Goal: Task Accomplishment & Management: Manage account settings

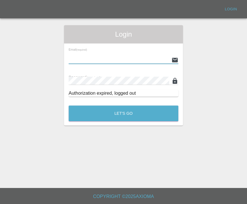
type input "[EMAIL_ADDRESS][DOMAIN_NAME]"
click at [123, 114] on button "Let's Go" at bounding box center [124, 114] width 110 height 16
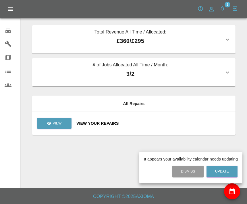
click at [62, 123] on div at bounding box center [123, 102] width 247 height 204
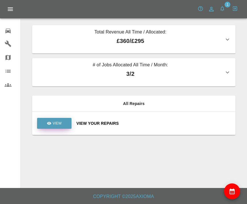
click at [61, 127] on link "View" at bounding box center [54, 123] width 34 height 11
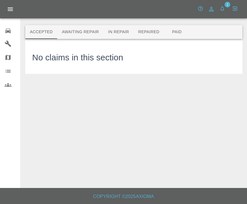
click at [83, 32] on button "Awaiting Repair" at bounding box center [80, 32] width 46 height 14
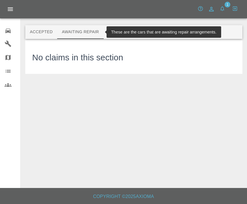
click at [130, 35] on button "In Repair" at bounding box center [119, 32] width 30 height 14
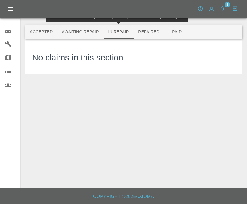
click at [150, 32] on button "Repaired" at bounding box center [148, 32] width 30 height 14
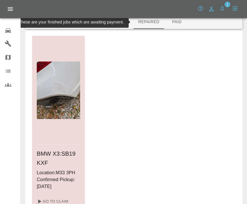
scroll to position [26, 0]
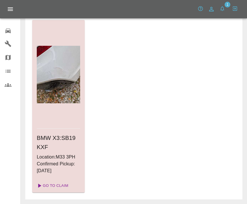
click at [66, 187] on link "Go To Claim" at bounding box center [51, 185] width 35 height 9
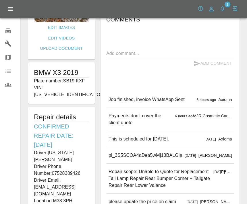
scroll to position [85, 0]
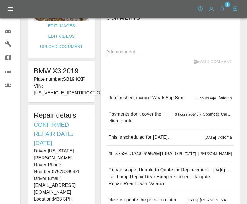
click at [192, 149] on div "pi_3S5SCOA4aDea5wMj13BALGla [DATE] [PERSON_NAME]" at bounding box center [170, 154] width 128 height 16
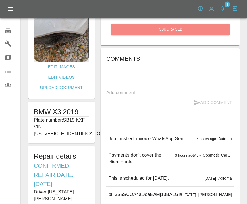
scroll to position [44, 0]
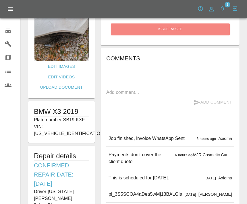
click at [206, 140] on span "6 hours ago" at bounding box center [205, 139] width 19 height 4
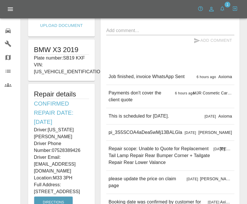
scroll to position [106, 0]
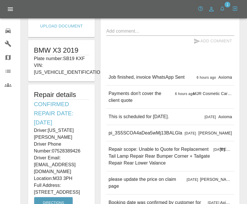
click at [215, 98] on div "6 hours ago MJR Cosmetic Car Repair" at bounding box center [203, 97] width 57 height 14
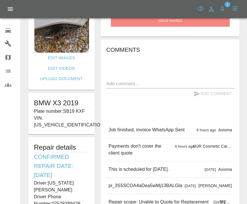
scroll to position [53, 0]
click at [194, 154] on div "6 hours ago MJR Cosmetic Car Repair" at bounding box center [203, 150] width 57 height 14
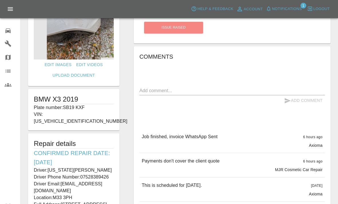
scroll to position [48, 0]
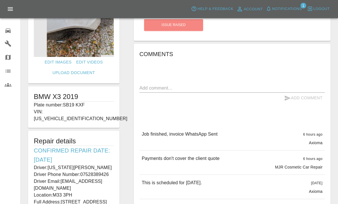
click at [246, 161] on div "6 hours ago MJR Cosmetic Car Repair" at bounding box center [299, 163] width 48 height 15
click at [246, 165] on p "MJR Cosmetic Car Repair" at bounding box center [299, 168] width 48 height 6
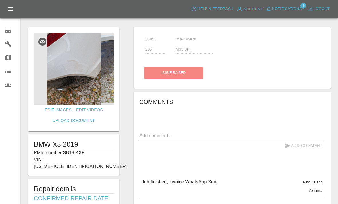
scroll to position [0, 0]
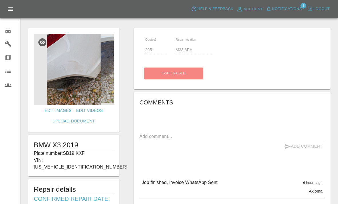
click at [186, 73] on div "Issue raised" at bounding box center [173, 73] width 59 height 15
click at [184, 73] on div "Issue raised" at bounding box center [173, 73] width 59 height 15
click at [246, 9] on span "Notifications" at bounding box center [287, 9] width 30 height 7
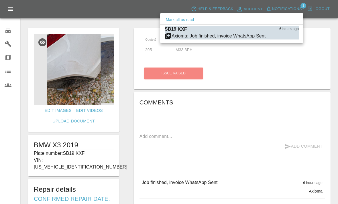
click at [246, 34] on div "Axioma: Job finished, invoice WhatsApp Sent" at bounding box center [219, 36] width 94 height 7
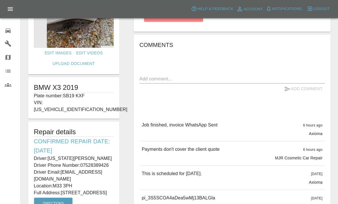
scroll to position [58, 0]
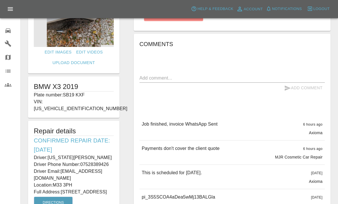
click at [246, 156] on p "MJR Cosmetic Car Repair" at bounding box center [299, 158] width 48 height 6
click at [246, 158] on p "MJR Cosmetic Car Repair" at bounding box center [299, 158] width 48 height 6
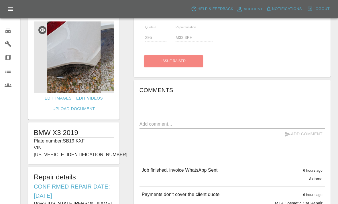
scroll to position [0, 0]
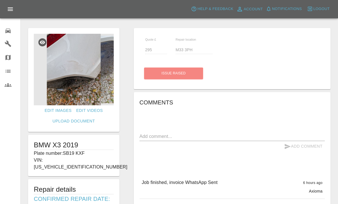
click at [9, 31] on icon at bounding box center [7, 31] width 5 height 5
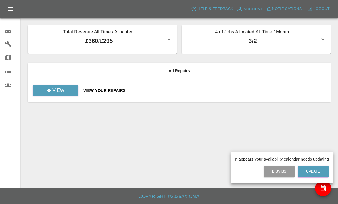
click at [17, 10] on div at bounding box center [169, 102] width 338 height 204
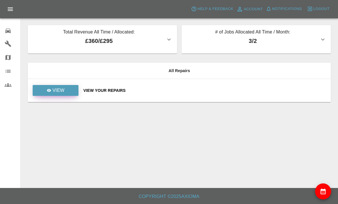
click at [55, 91] on p "View" at bounding box center [58, 90] width 12 height 7
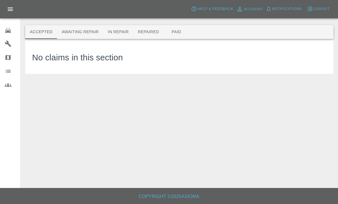
click at [122, 34] on button "In Repair" at bounding box center [119, 32] width 30 height 14
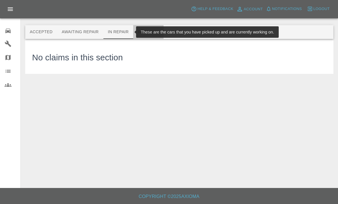
click at [147, 34] on button "Repaired" at bounding box center [148, 32] width 30 height 14
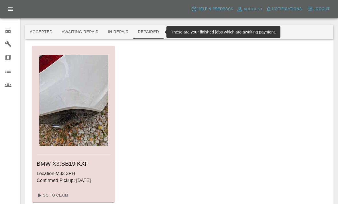
scroll to position [10, 0]
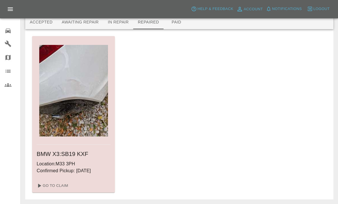
click at [52, 160] on div "BMW X3 : SB19 KXF Location: M33 3PH Confirmed Pickup: [DATE]" at bounding box center [73, 162] width 83 height 34
click at [48, 190] on link "Go To Claim" at bounding box center [51, 185] width 35 height 9
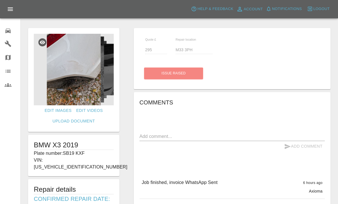
click at [10, 6] on icon "Open drawer" at bounding box center [10, 9] width 7 height 7
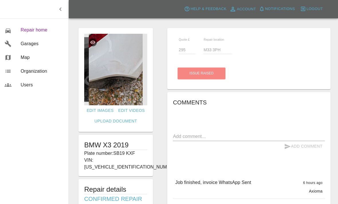
click at [28, 28] on span "Repair home" at bounding box center [42, 30] width 43 height 7
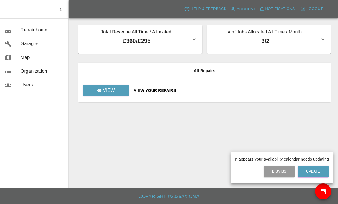
click at [201, 38] on div at bounding box center [169, 102] width 338 height 204
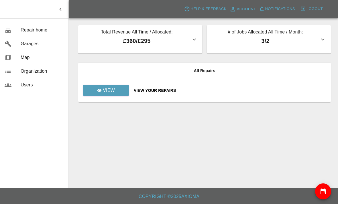
click at [196, 42] on icon "button" at bounding box center [194, 39] width 7 height 7
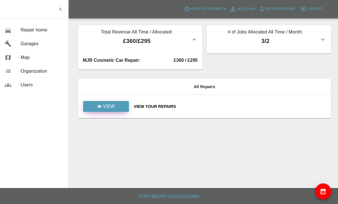
click at [108, 107] on p "View" at bounding box center [109, 106] width 12 height 7
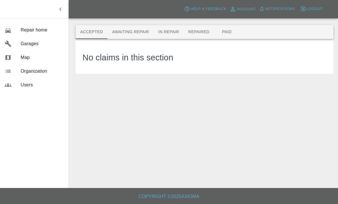
click at [171, 36] on button "In Repair" at bounding box center [169, 32] width 30 height 14
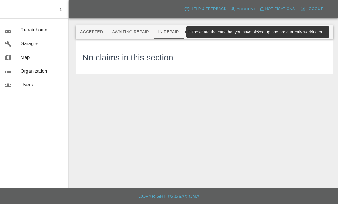
click at [239, 29] on button "Paid" at bounding box center [227, 32] width 26 height 14
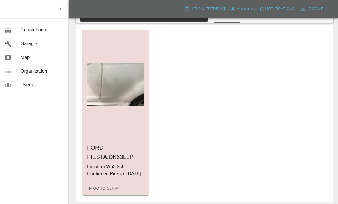
scroll to position [26, 0]
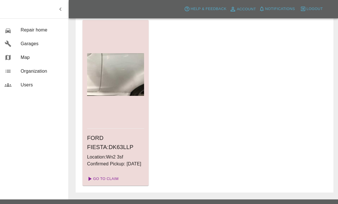
click at [108, 184] on link "Go To Claim" at bounding box center [102, 179] width 35 height 9
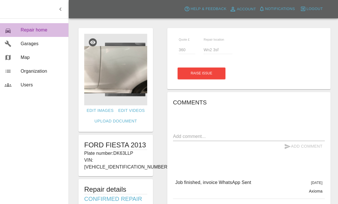
click at [28, 28] on span "Repair home" at bounding box center [42, 30] width 43 height 7
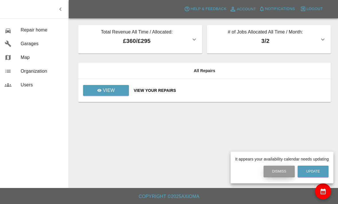
click at [246, 171] on button "Dismiss" at bounding box center [279, 172] width 31 height 12
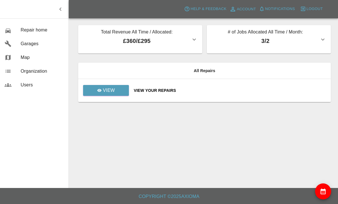
click at [246, 193] on icon "availability" at bounding box center [323, 192] width 5 height 6
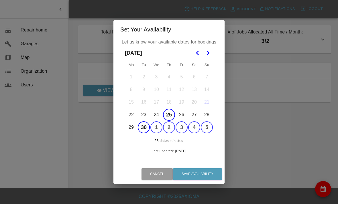
click at [246, 157] on div "Set Your Availability Let us know your available dates for bookings [DATE] Mo T…" at bounding box center [169, 102] width 338 height 204
